Goal: Information Seeking & Learning: Check status

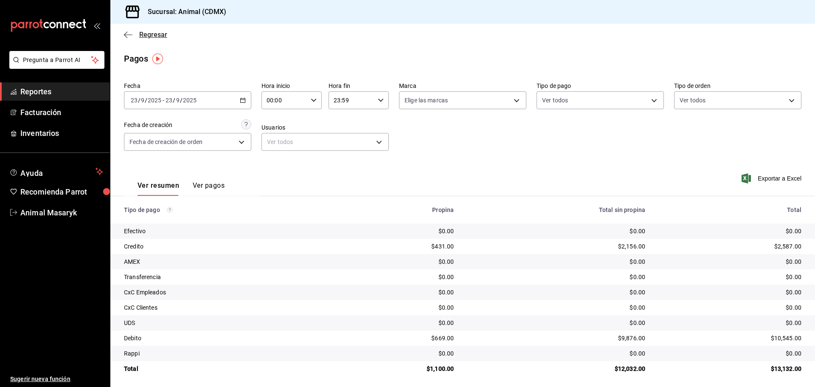
click at [128, 31] on icon "button" at bounding box center [128, 35] width 8 height 8
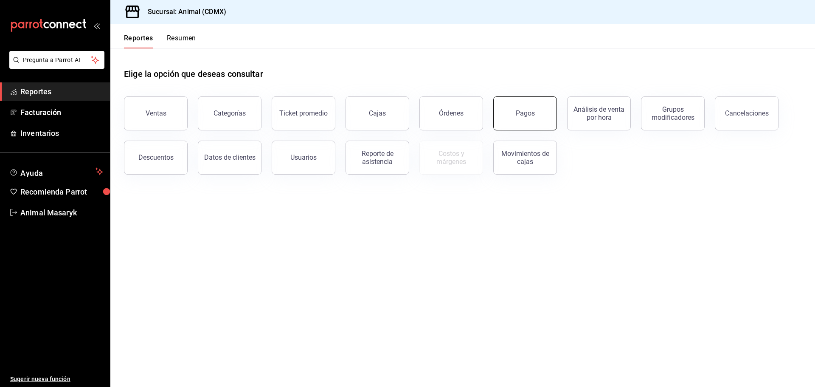
click at [539, 112] on button "Pagos" at bounding box center [525, 113] width 64 height 34
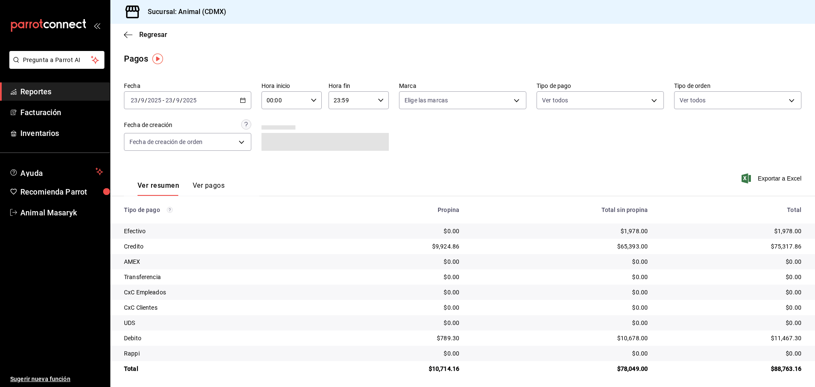
click at [309, 105] on div "00:00 Hora inicio" at bounding box center [292, 100] width 60 height 18
click at [279, 160] on span "04" at bounding box center [275, 161] width 17 height 7
type input "04:00"
click at [399, 120] on div at bounding box center [407, 193] width 815 height 387
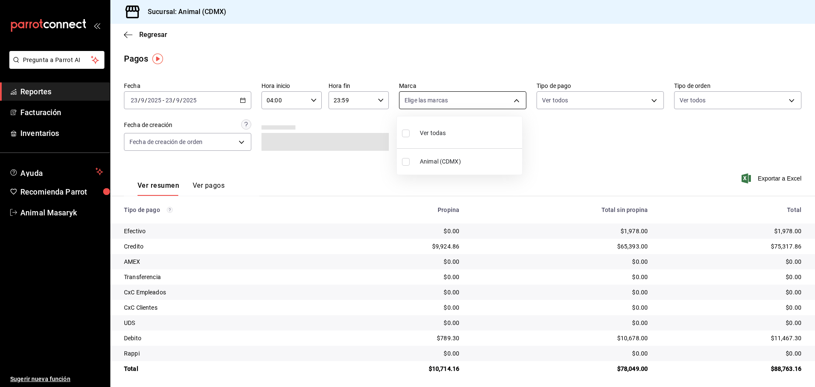
click at [496, 98] on body "Pregunta a Parrot AI Reportes Facturación Inventarios Ayuda Recomienda Parrot A…" at bounding box center [407, 193] width 815 height 387
click at [468, 142] on li "Ver todas" at bounding box center [459, 132] width 125 height 25
type input "cb0f6aec-1481-4e37-861c-bab9b3a65b14"
checkbox input "true"
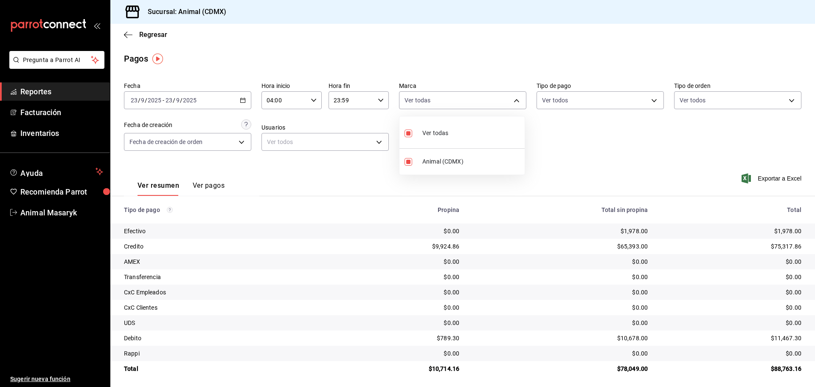
click at [557, 124] on div at bounding box center [407, 193] width 815 height 387
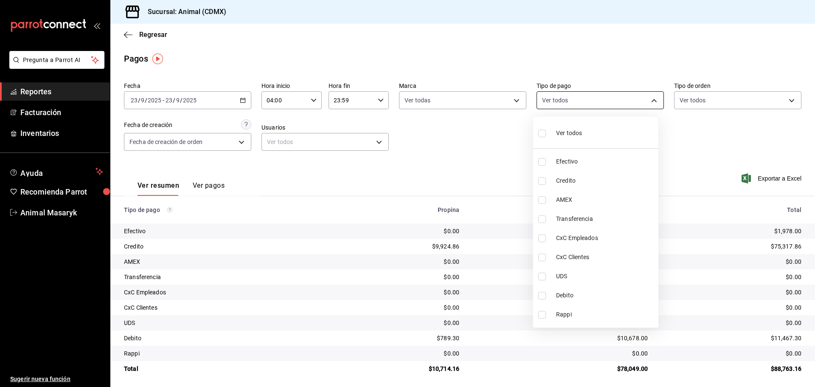
click at [617, 99] on body "Pregunta a Parrot AI Reportes Facturación Inventarios Ayuda Recomienda Parrot A…" at bounding box center [407, 193] width 815 height 387
click at [594, 136] on li "Ver todos" at bounding box center [595, 132] width 125 height 25
type input "42f515b5-d78a-4538-9fd6-dd91ca8c9d0d,09d93f3d-83f8-4294-bef9-640bdbafd8e4,c0bfe…"
checkbox input "true"
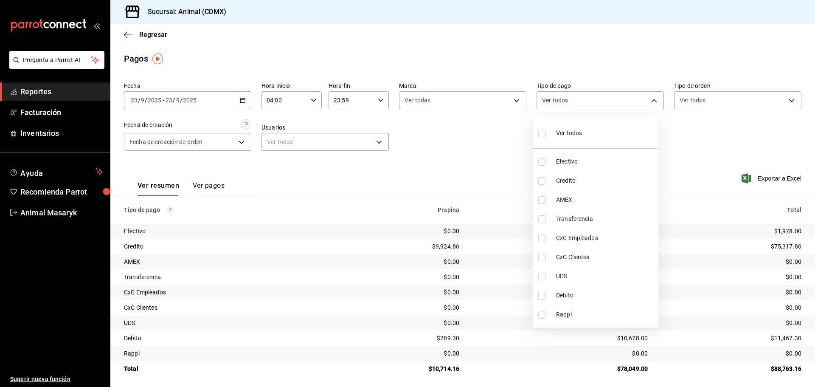
checkbox input "true"
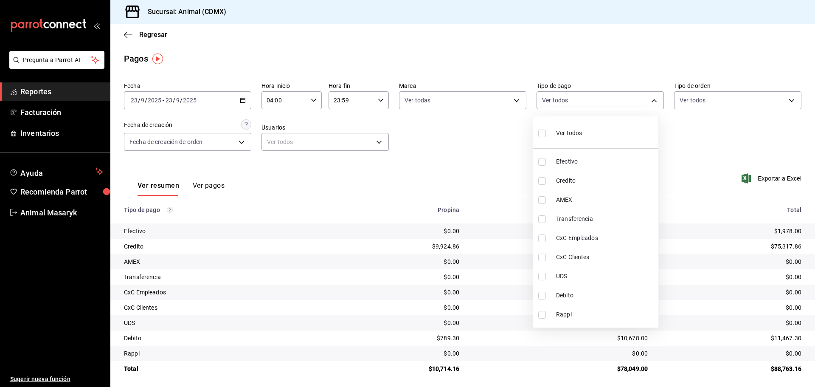
checkbox input "true"
drag, startPoint x: 720, startPoint y: 130, endPoint x: 733, endPoint y: 124, distance: 14.4
click at [721, 130] on div at bounding box center [407, 193] width 815 height 387
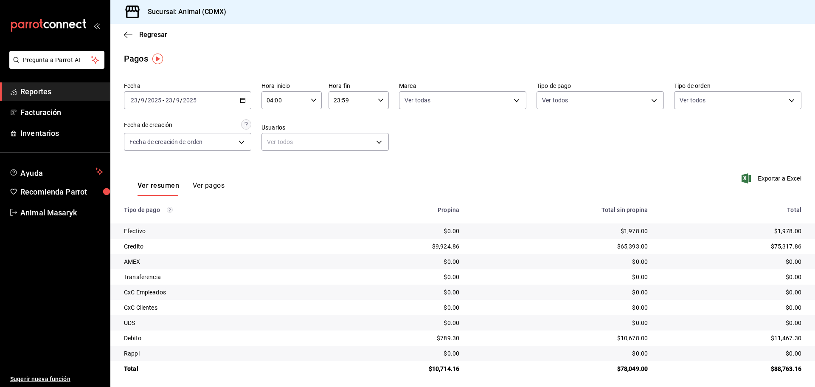
click at [755, 94] on body "Pregunta a Parrot AI Reportes Facturación Inventarios Ayuda Recomienda Parrot A…" at bounding box center [407, 193] width 815 height 387
drag, startPoint x: 705, startPoint y: 129, endPoint x: 581, endPoint y: 133, distance: 124.0
click at [705, 130] on span "Ver todos" at bounding box center [705, 133] width 26 height 9
type input "ad44a823-99d3-4372-a913-4cf57f2a9ac0,b8ee5ff1-85c8-4a81-aa51-555e6c8ba0c6,EXTER…"
checkbox input "true"
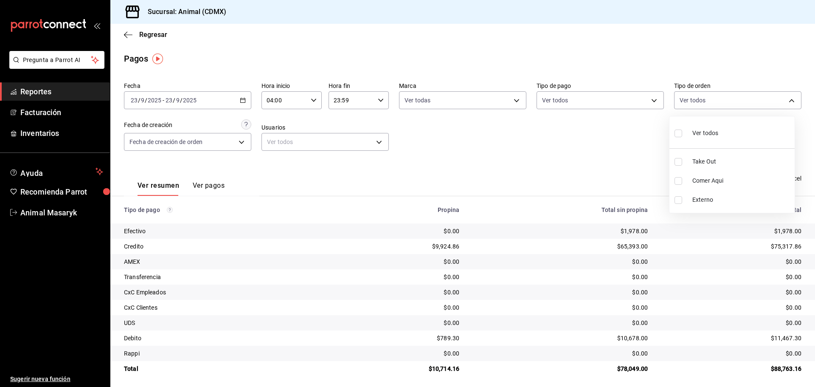
checkbox input "true"
click at [571, 133] on div at bounding box center [407, 193] width 815 height 387
